Goal: Task Accomplishment & Management: Manage account settings

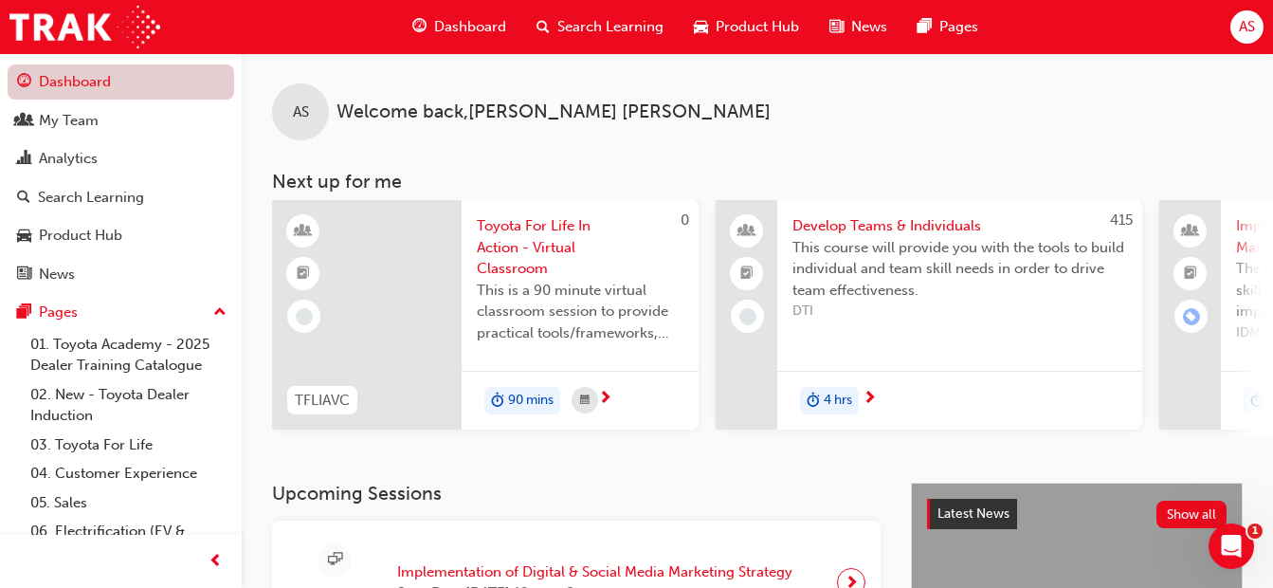
click at [47, 74] on link "Dashboard" at bounding box center [121, 81] width 227 height 35
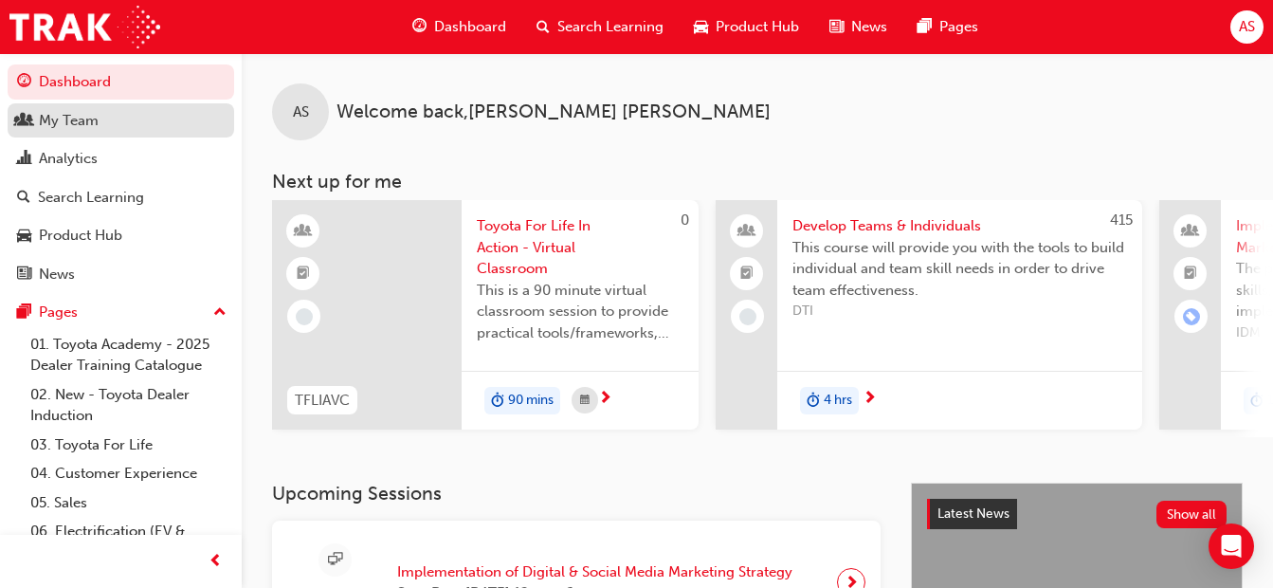
click at [66, 109] on div "My Team" at bounding box center [121, 121] width 208 height 24
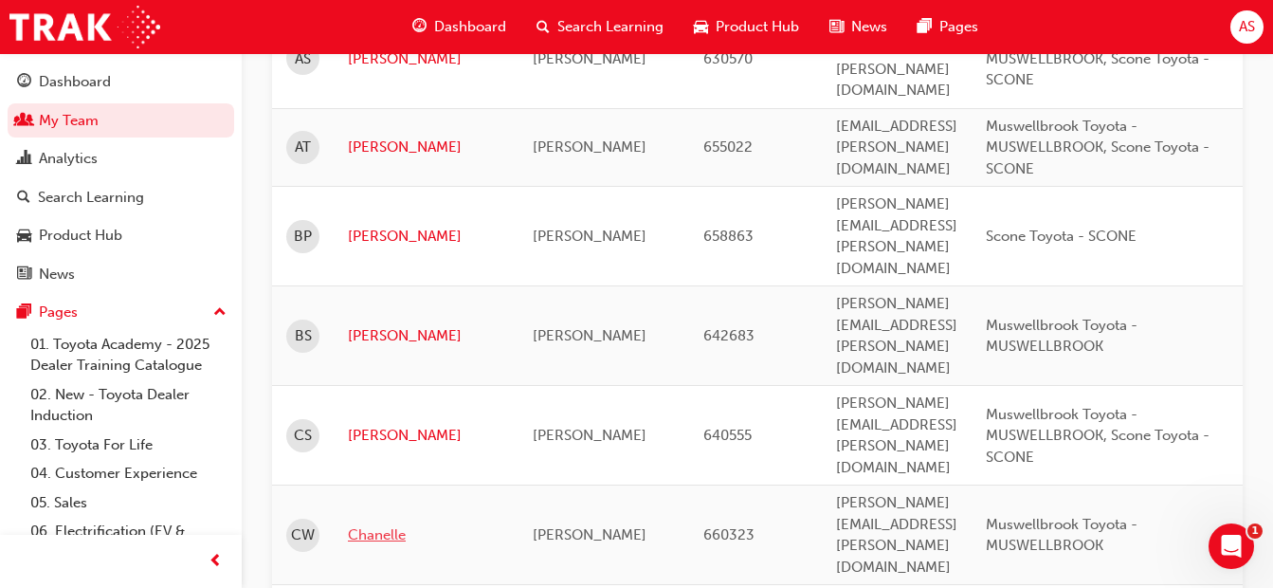
click at [370, 524] on link "Chanelle" at bounding box center [426, 535] width 156 height 22
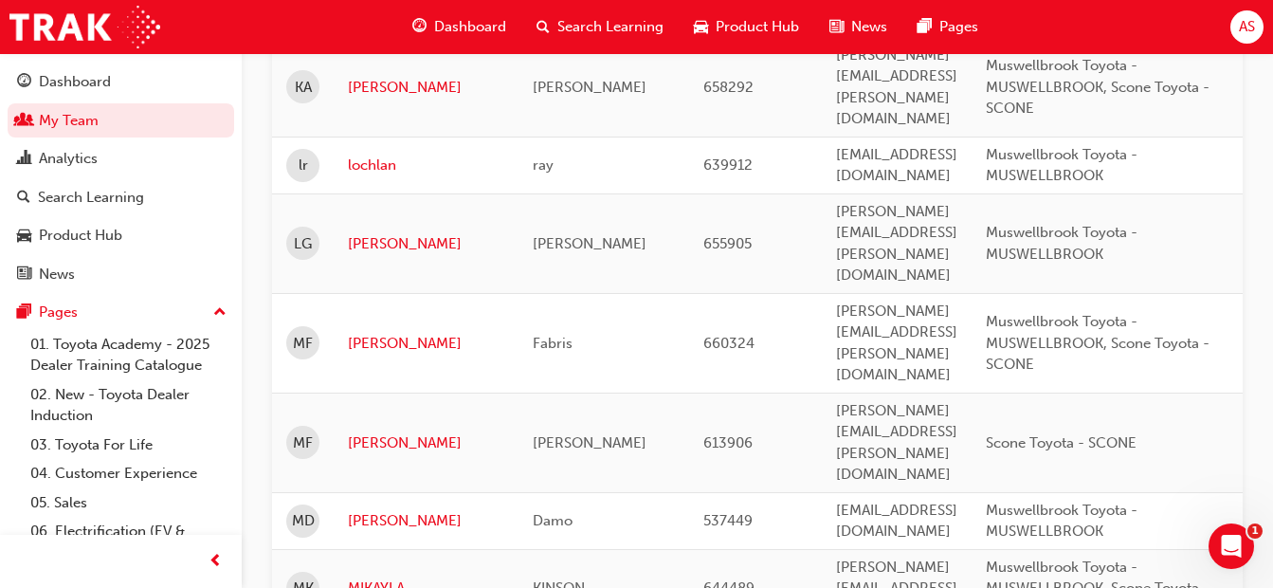
scroll to position [2181, 0]
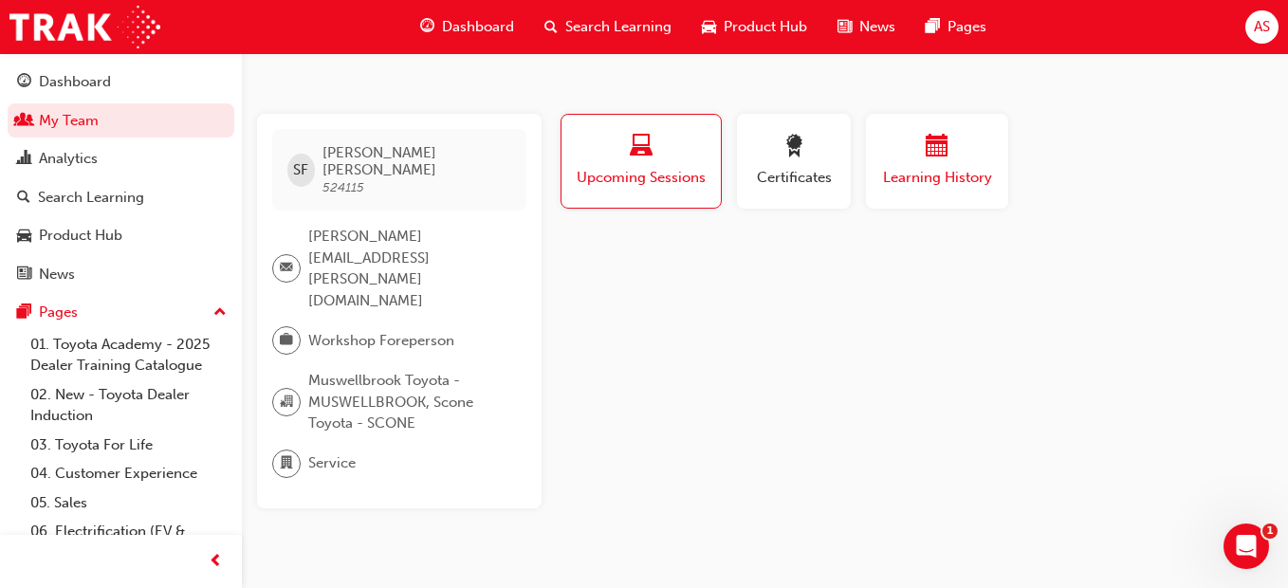
click at [969, 152] on div "button" at bounding box center [937, 149] width 114 height 29
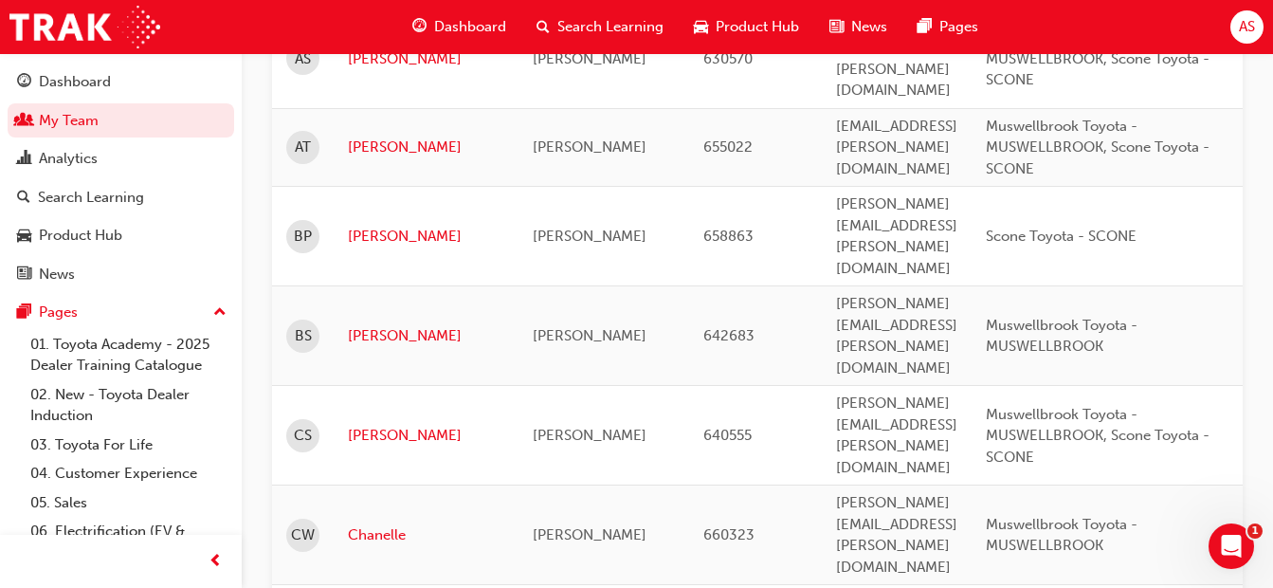
scroll to position [474, 0]
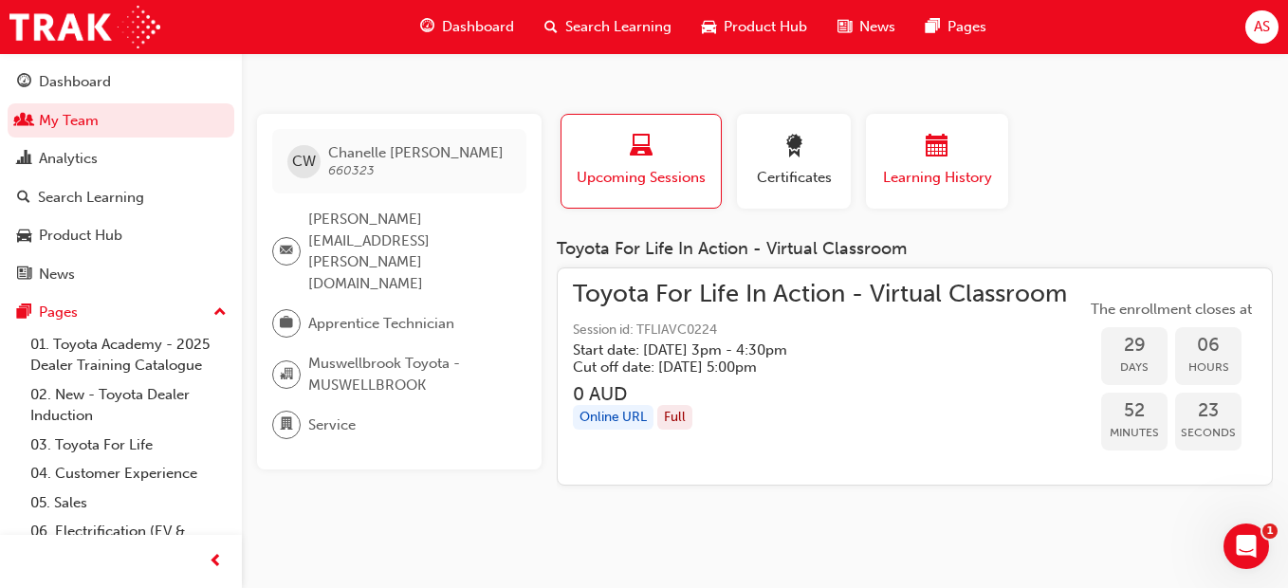
click at [941, 165] on div "Learning History" at bounding box center [937, 162] width 114 height 54
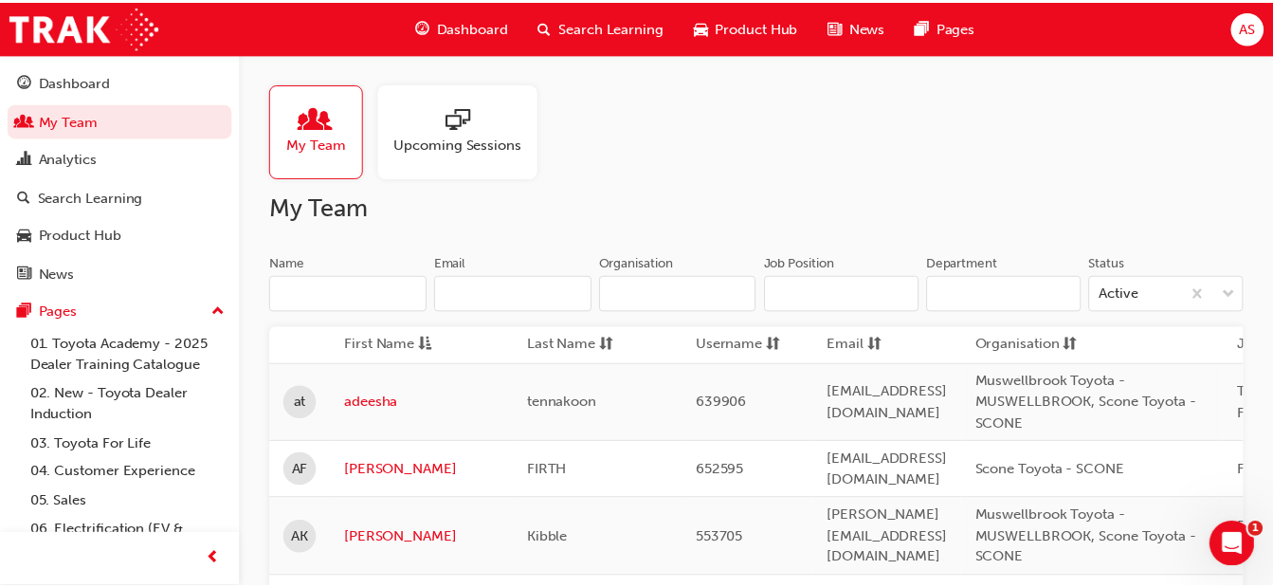
scroll to position [474, 0]
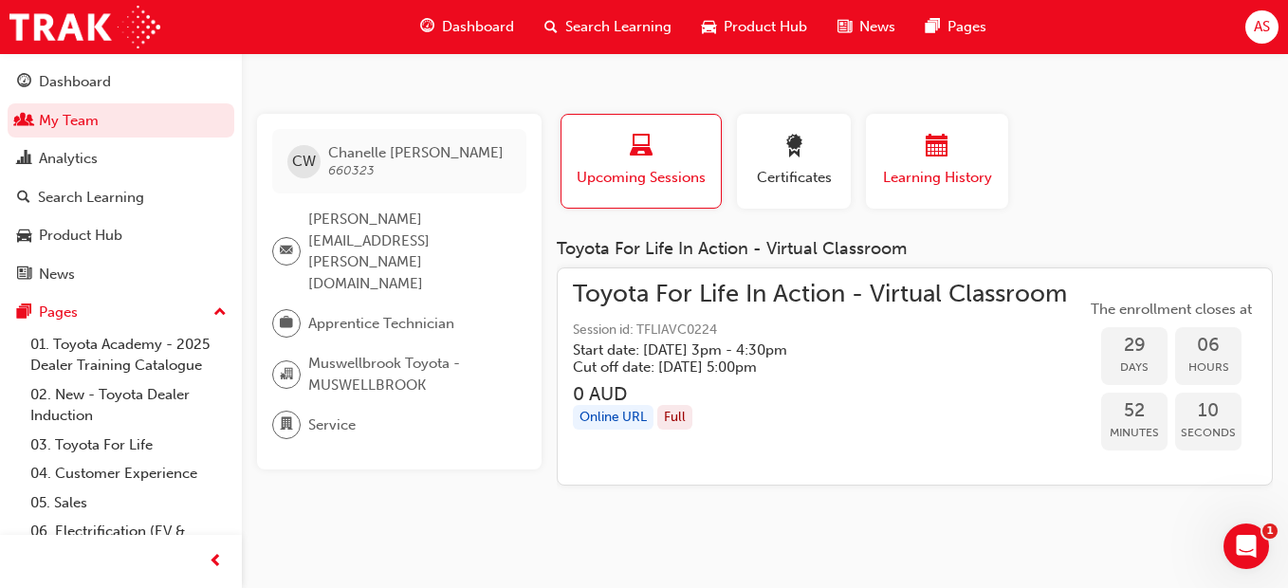
click at [935, 179] on span "Learning History" at bounding box center [937, 178] width 114 height 22
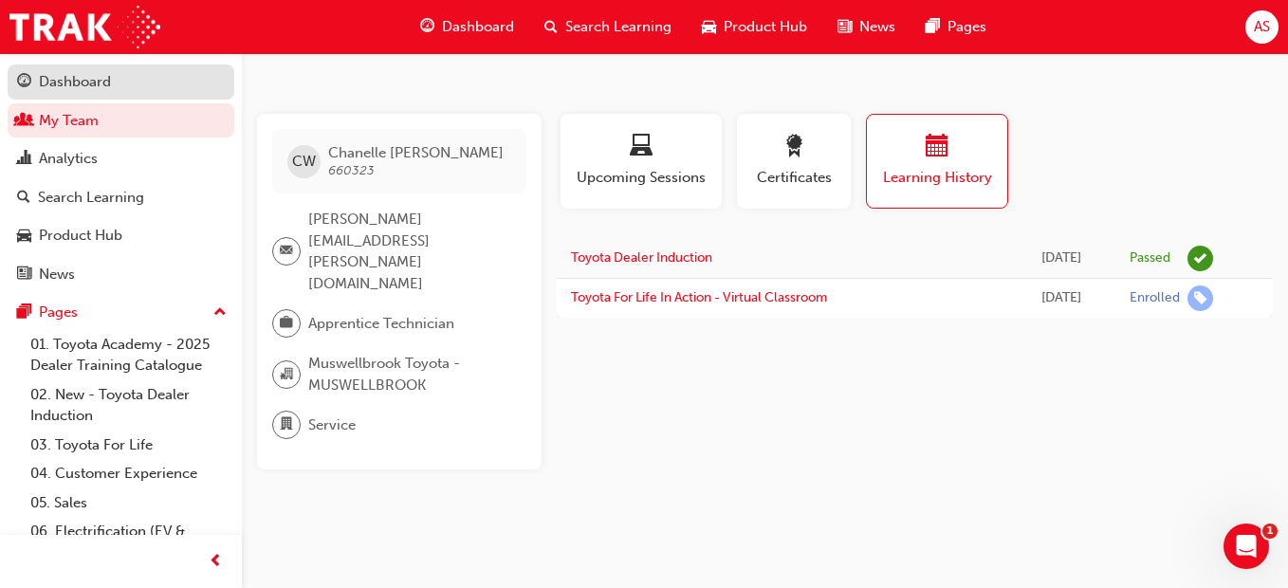
click at [64, 82] on div "Dashboard" at bounding box center [75, 82] width 72 height 22
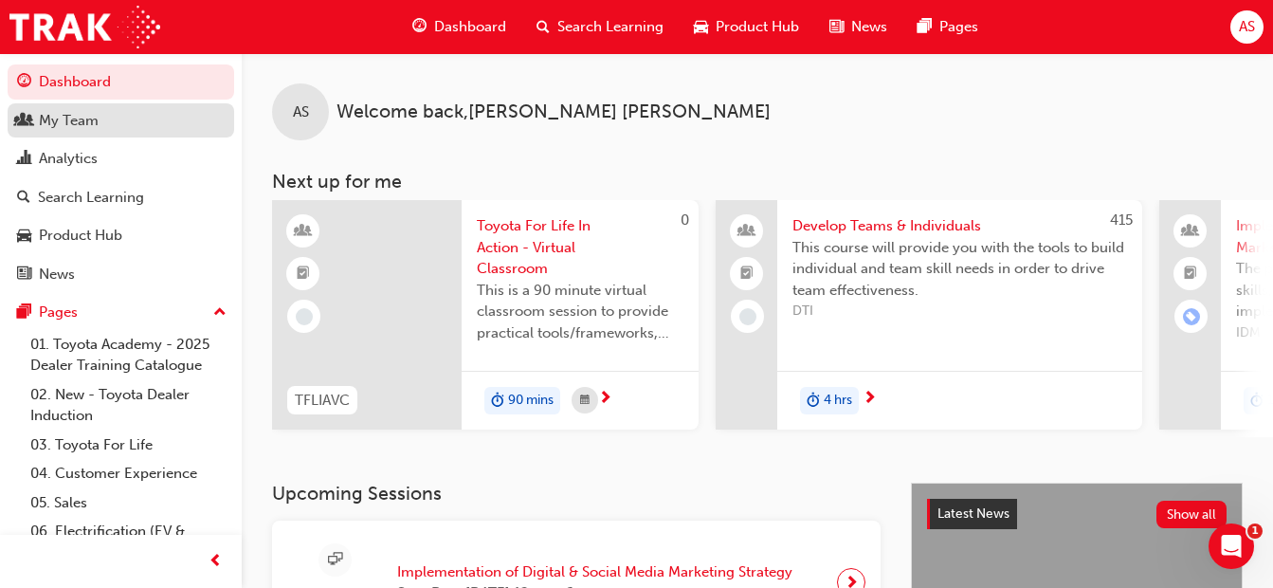
click at [132, 124] on div "My Team" at bounding box center [121, 121] width 208 height 24
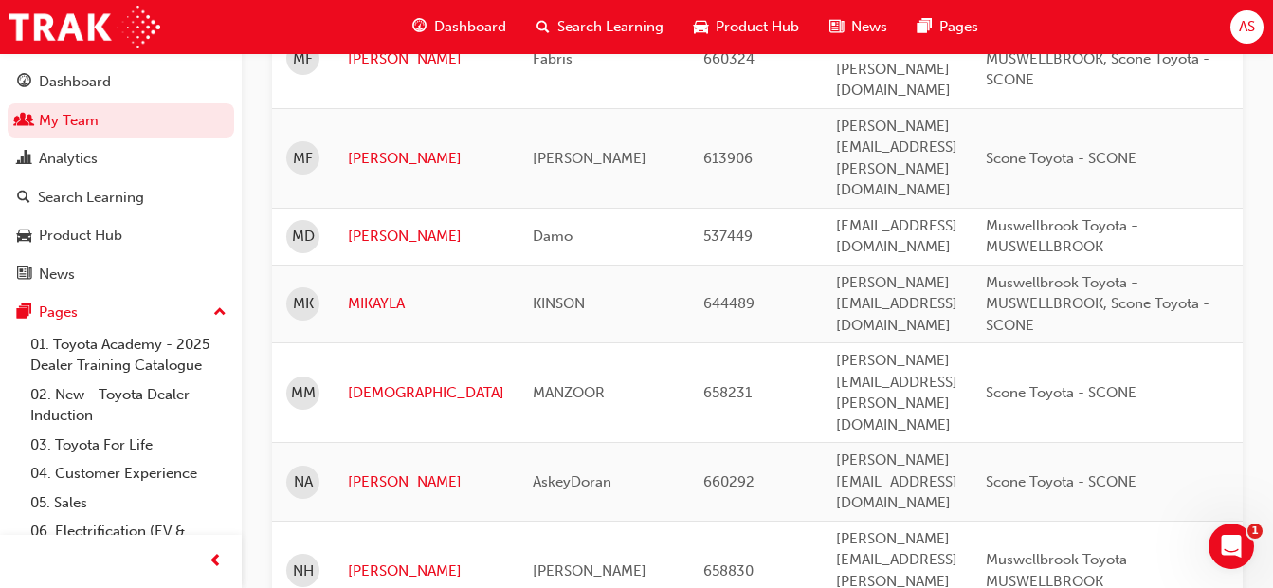
scroll to position [2086, 0]
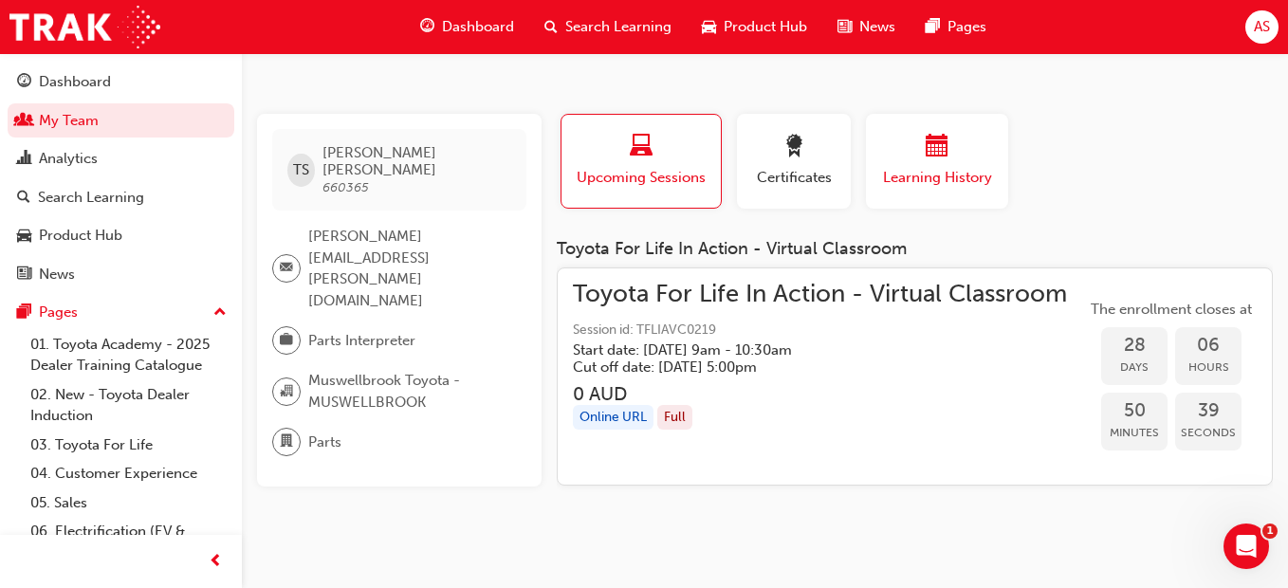
click at [967, 140] on div "button" at bounding box center [937, 149] width 114 height 29
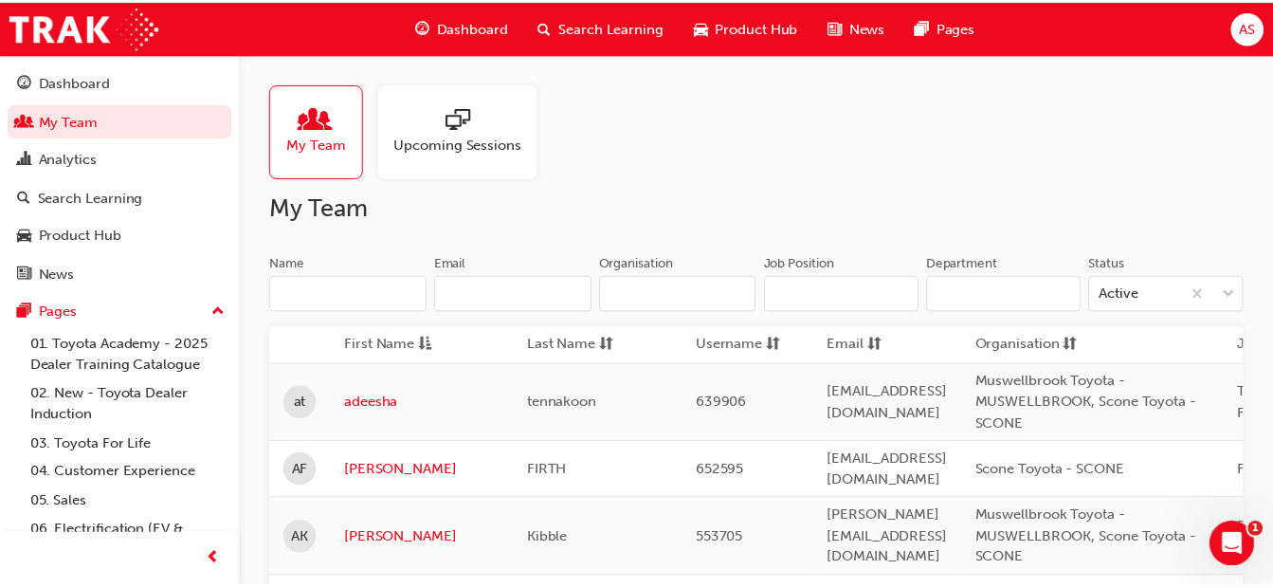
scroll to position [2086, 0]
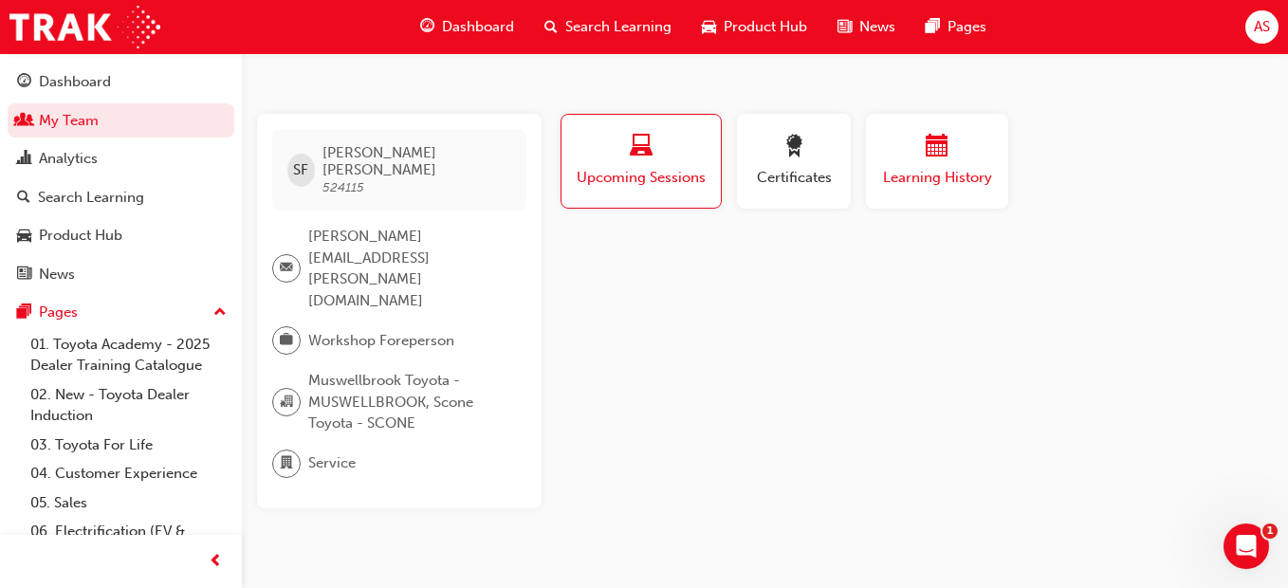
click at [910, 164] on div "Learning History" at bounding box center [937, 162] width 114 height 54
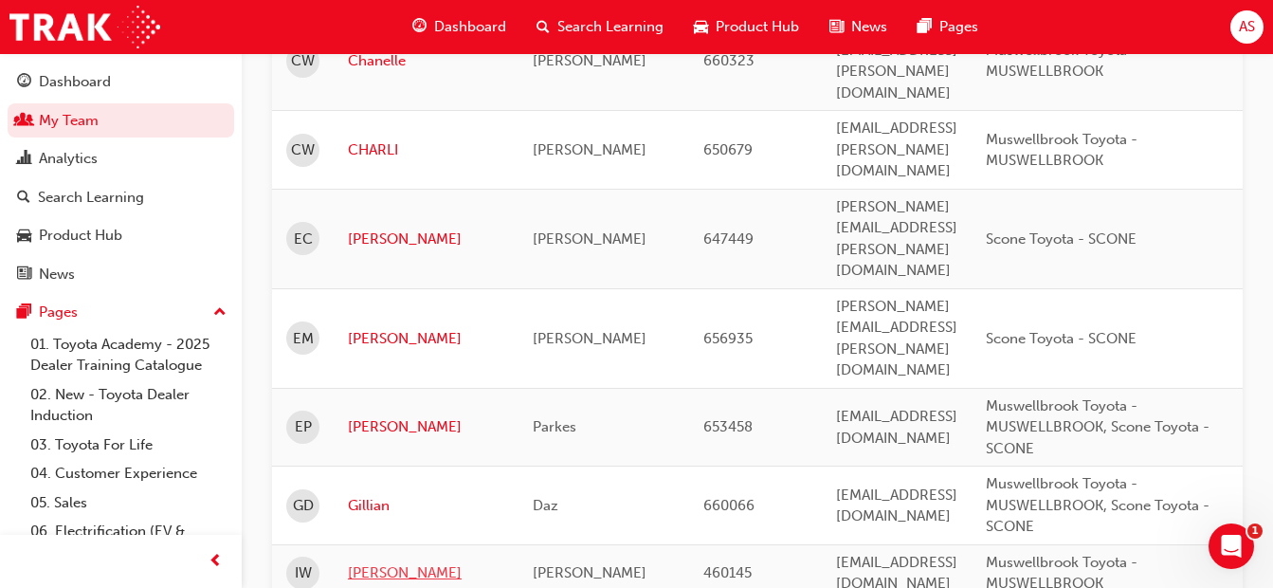
scroll to position [758, 0]
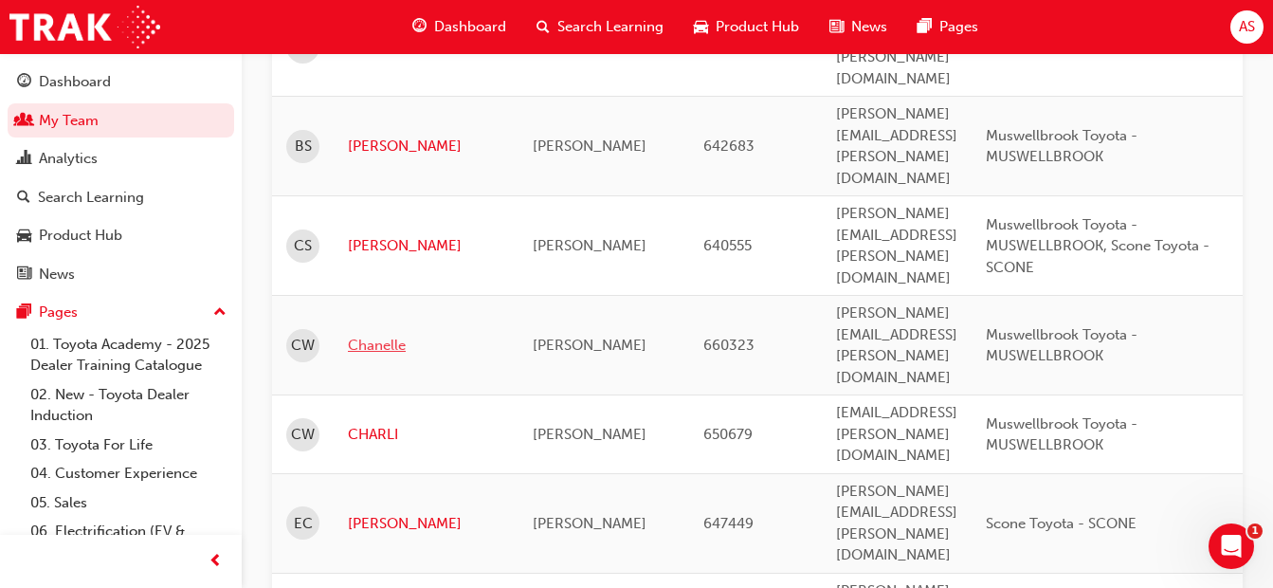
click at [360, 335] on link "Chanelle" at bounding box center [426, 346] width 156 height 22
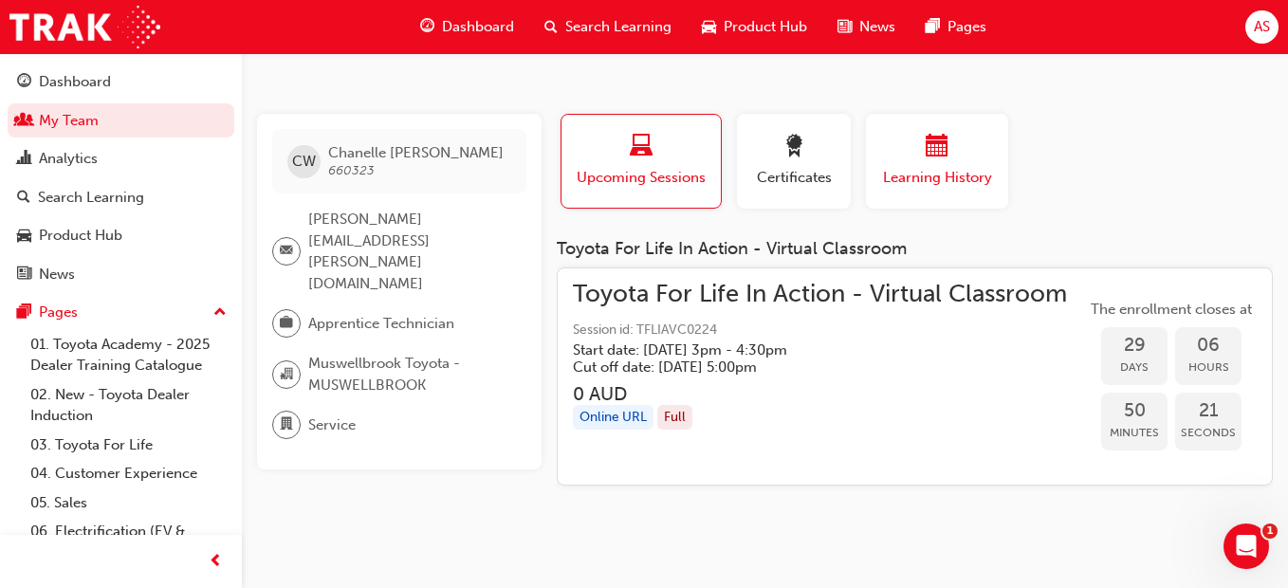
click at [965, 167] on span "Learning History" at bounding box center [937, 178] width 114 height 22
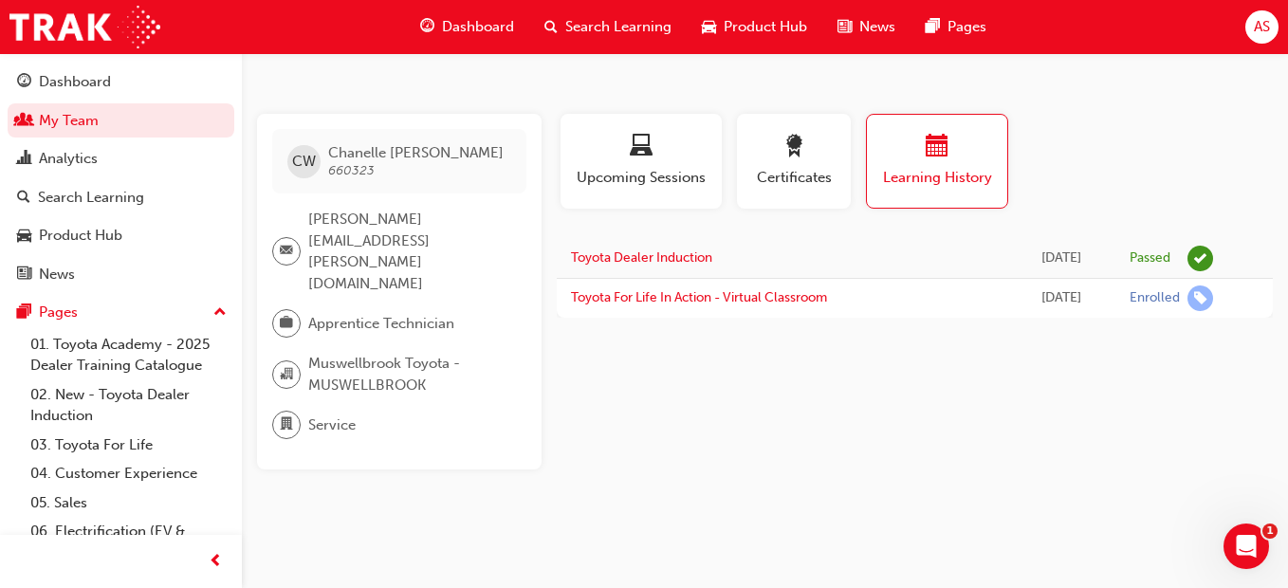
click at [660, 421] on div "Profile Upcoming Sessions Certificates Learning History CW Chanelle Wilson 6603…" at bounding box center [915, 292] width 716 height 356
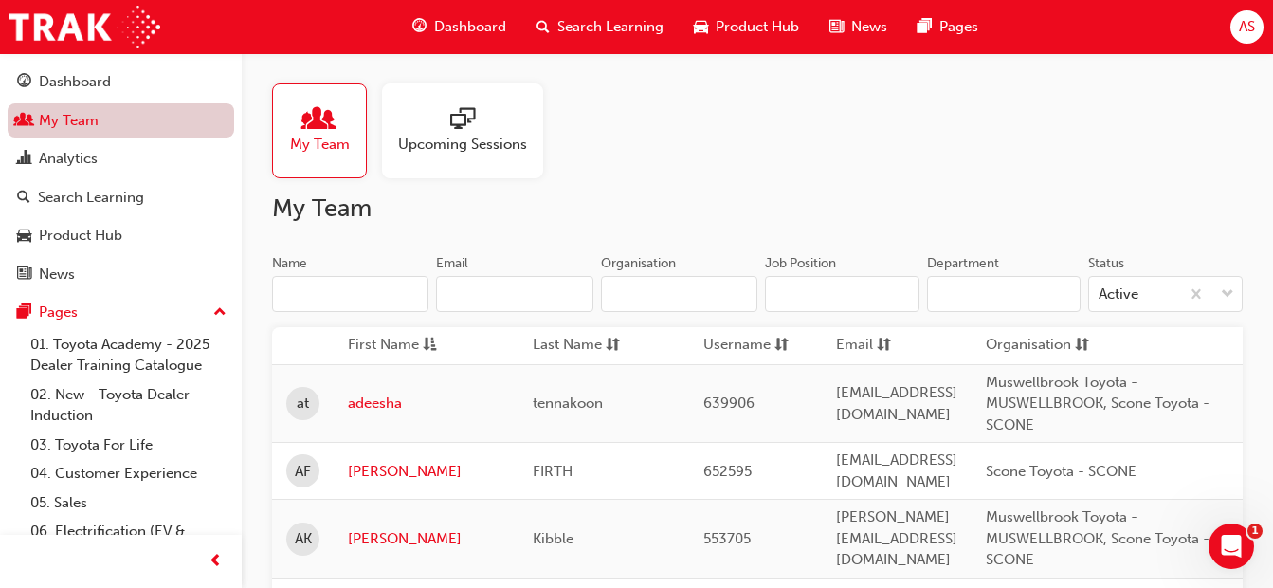
click at [80, 119] on link "My Team" at bounding box center [121, 120] width 227 height 35
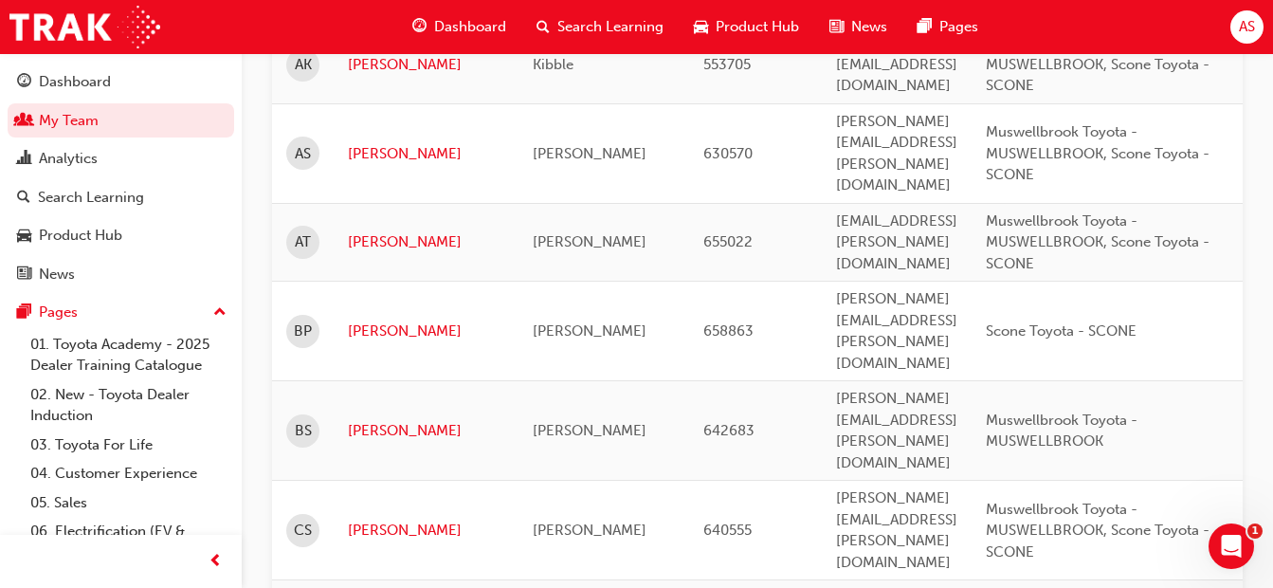
scroll to position [569, 0]
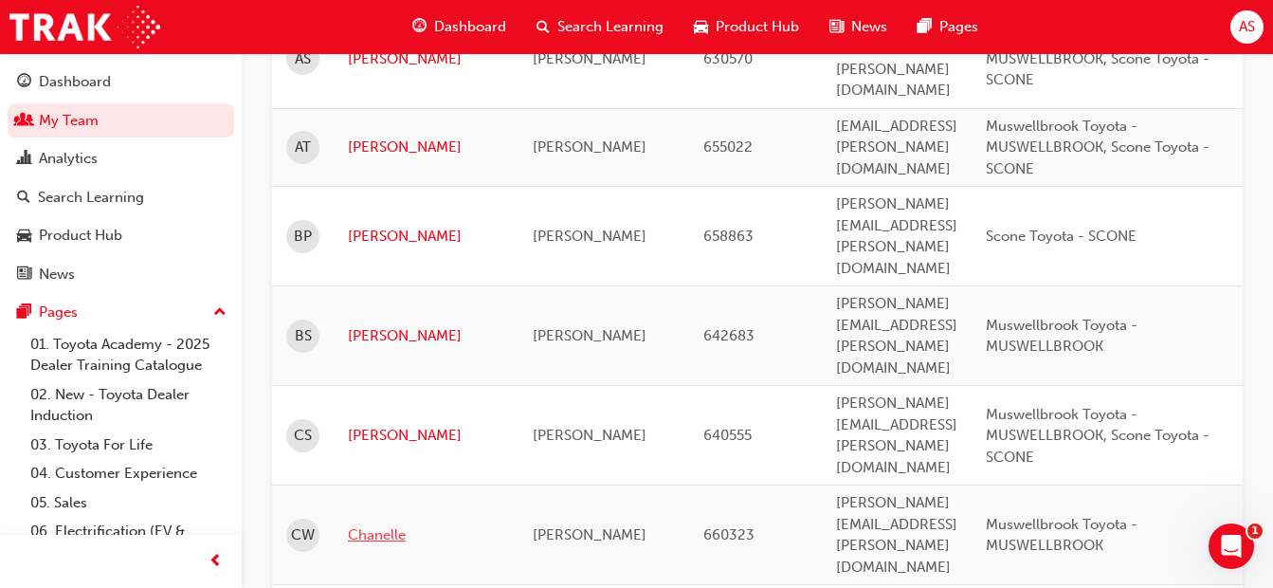
click at [377, 524] on link "Chanelle" at bounding box center [426, 535] width 156 height 22
